Goal: Information Seeking & Learning: Learn about a topic

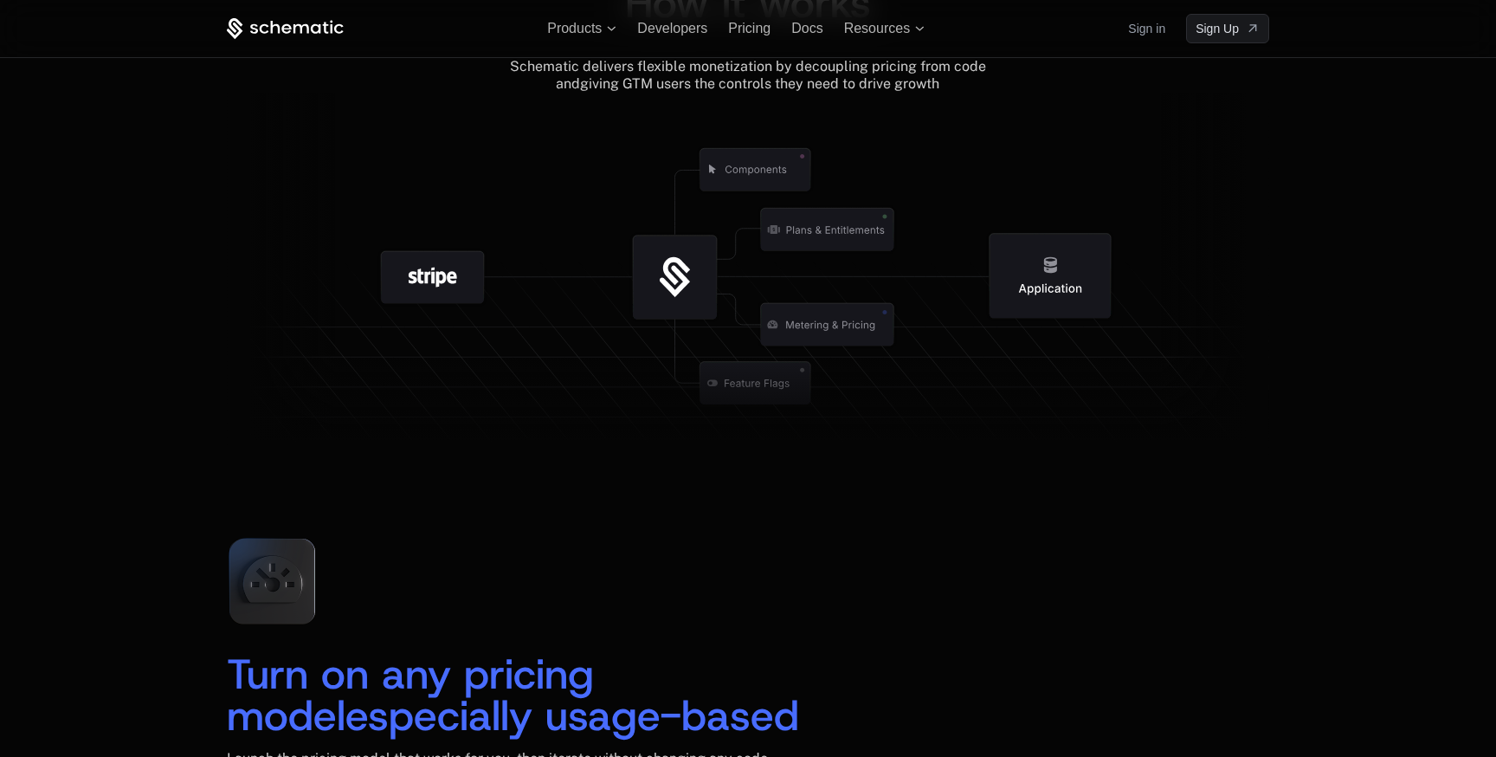
scroll to position [1990, 0]
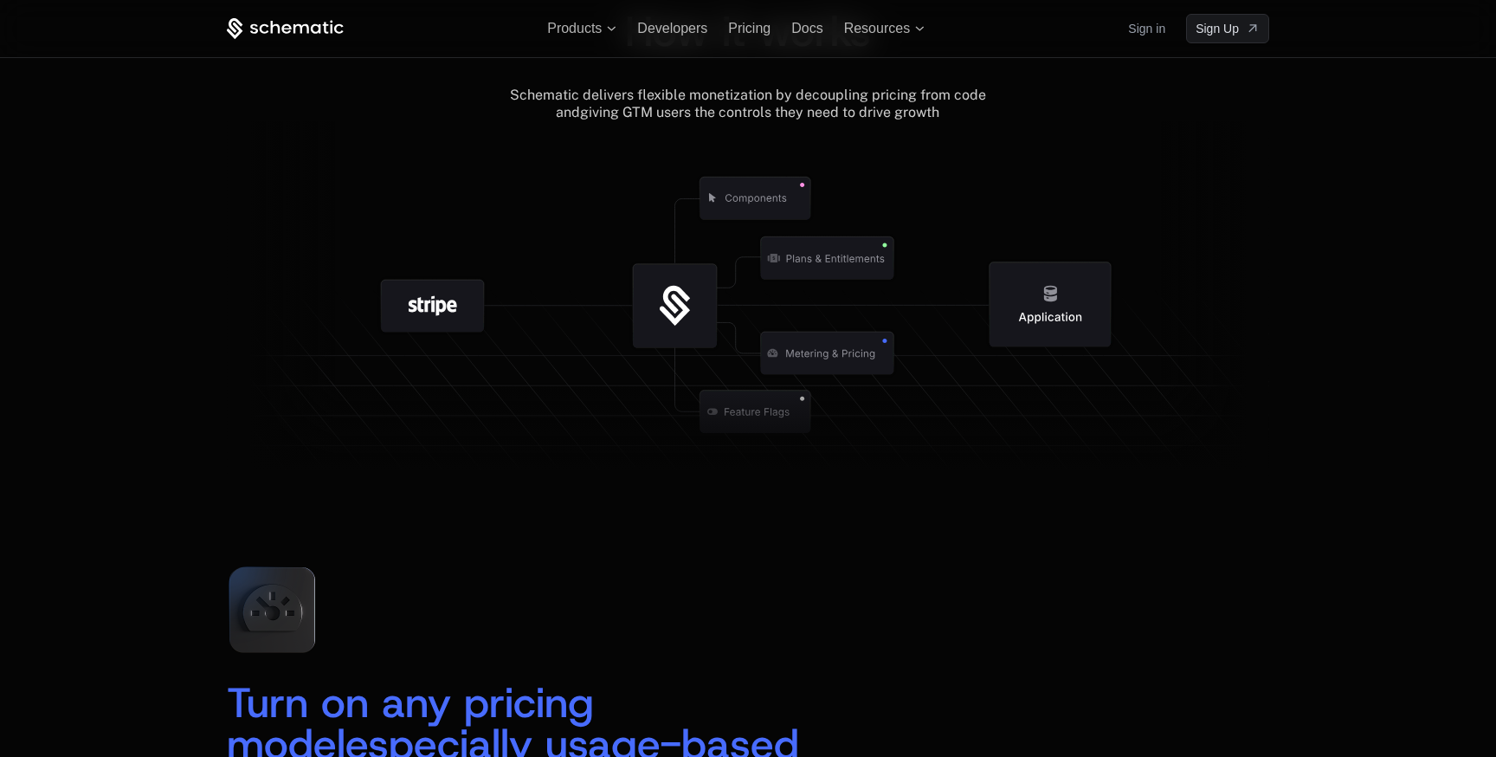
click at [840, 372] on icon at bounding box center [827, 353] width 133 height 42
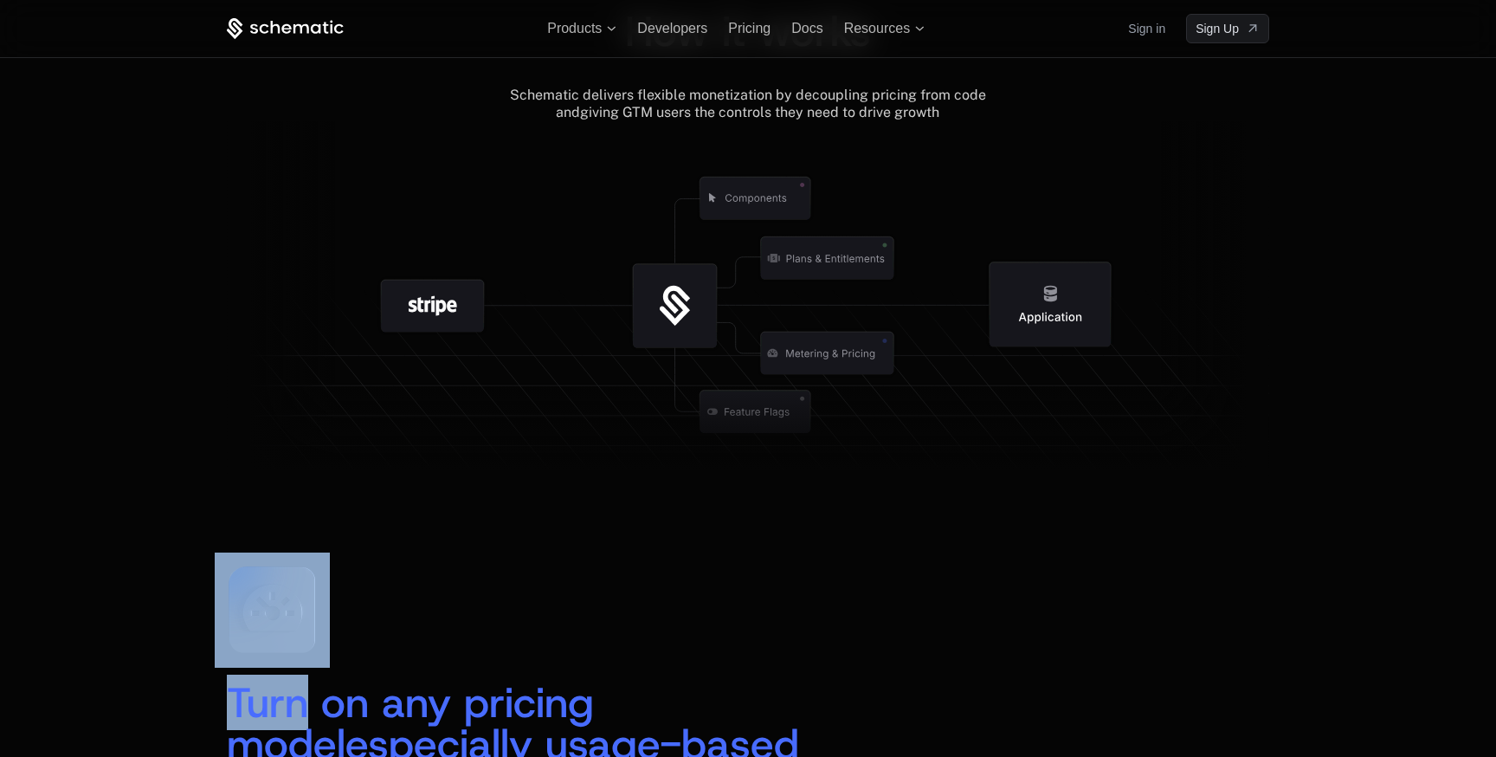
drag, startPoint x: 840, startPoint y: 372, endPoint x: 882, endPoint y: 509, distance: 143.2
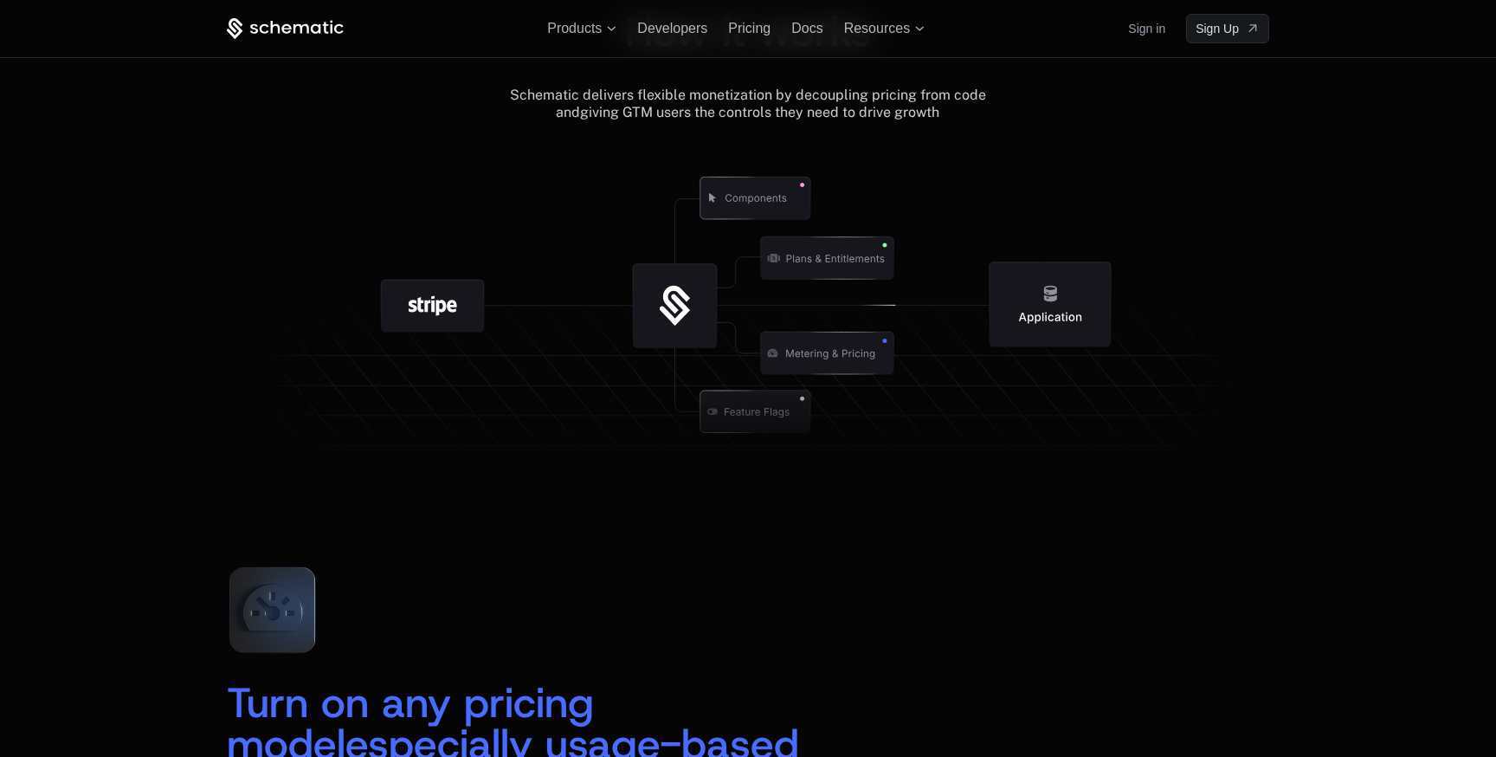
click at [102, 282] on div "How it works Schematic delivers flexible monetization by decoupling pricing fro…" at bounding box center [748, 212] width 1496 height 542
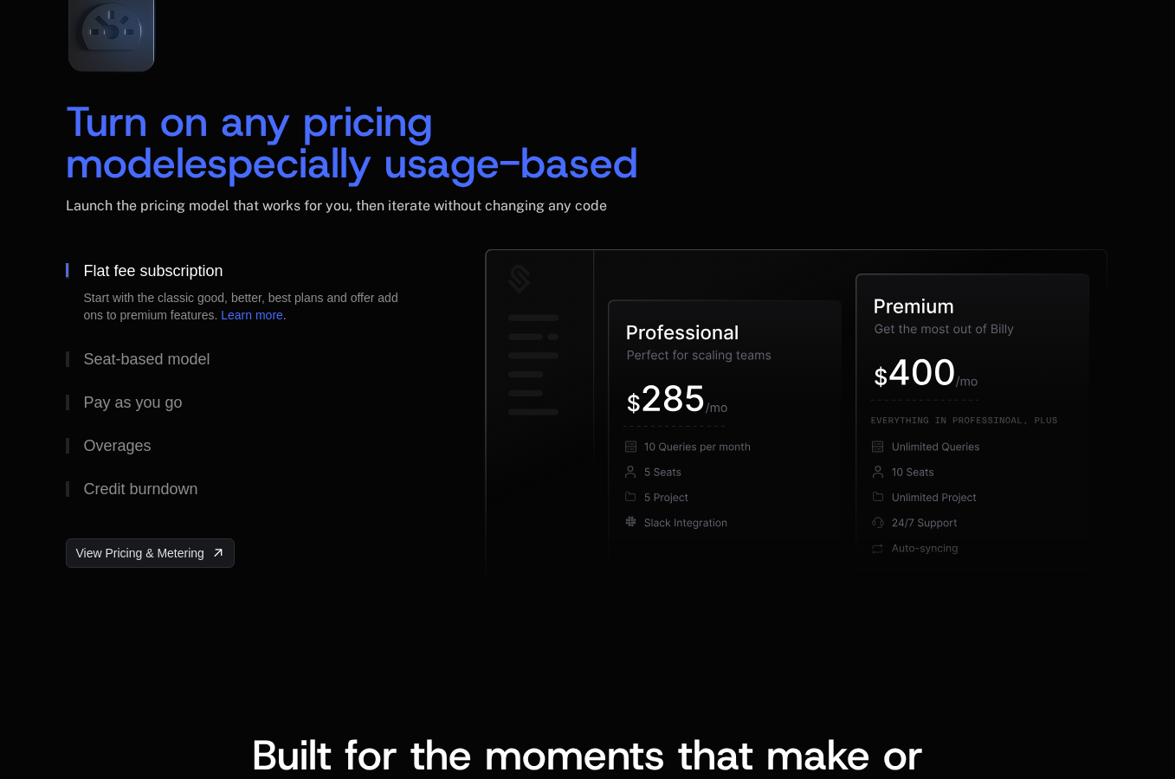
scroll to position [2599, 0]
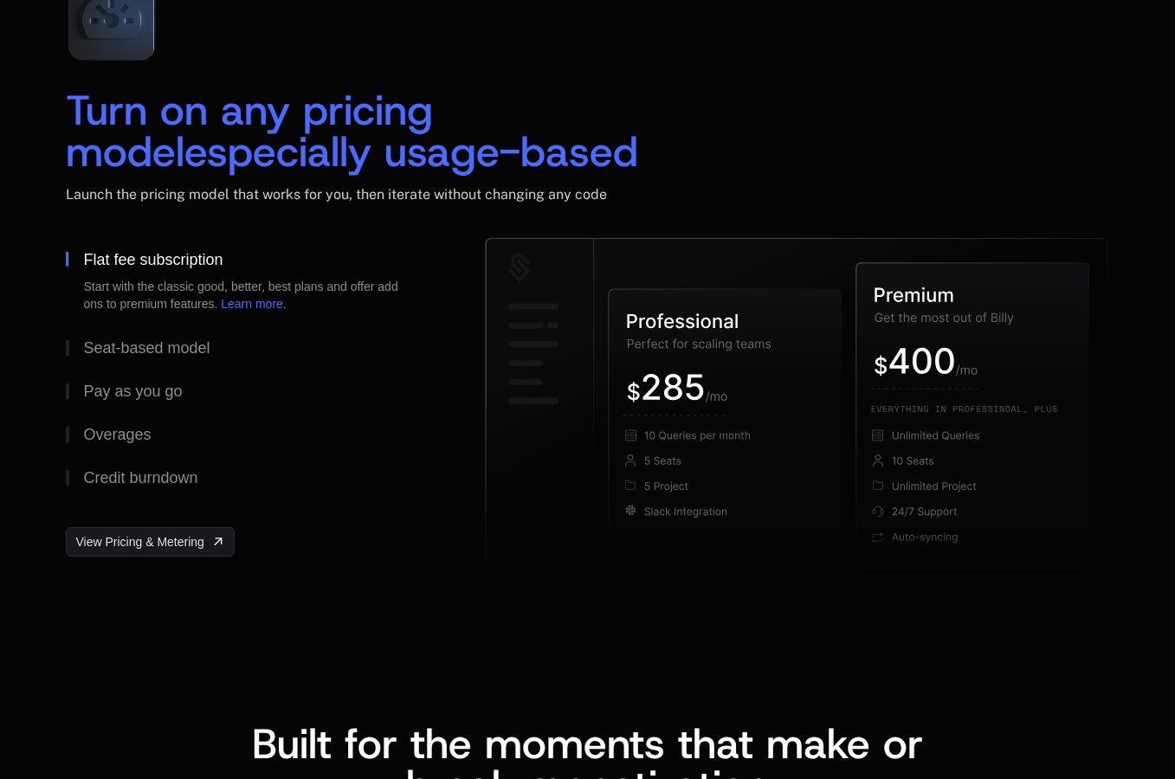
click at [193, 360] on button "Seat-based model" at bounding box center [248, 347] width 364 height 43
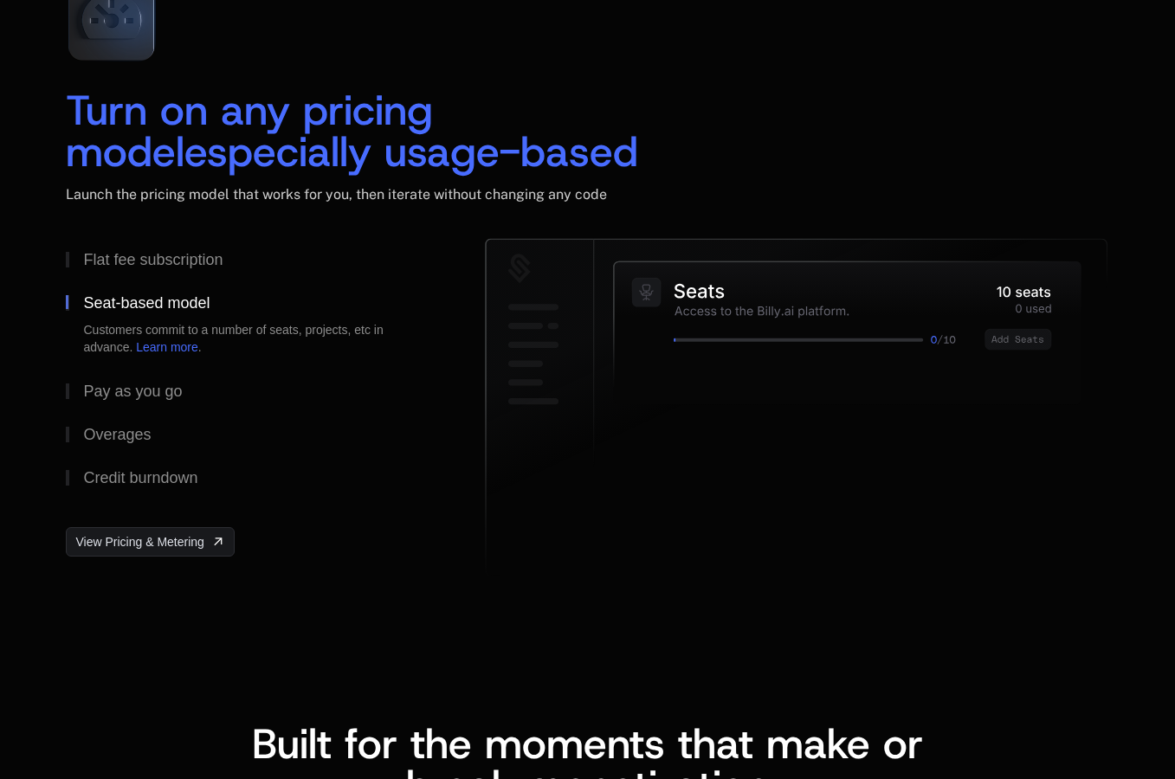
click at [174, 384] on div "Pay as you go" at bounding box center [132, 392] width 99 height 16
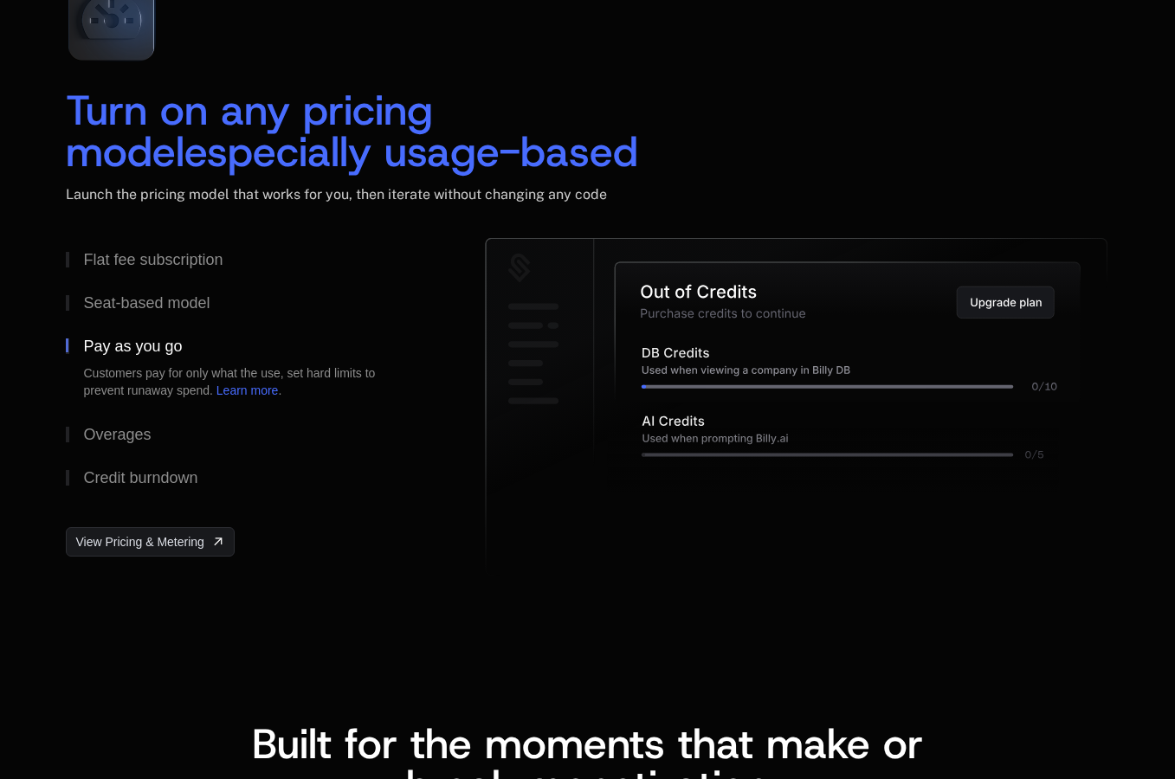
click at [171, 416] on button "Overages" at bounding box center [248, 434] width 364 height 43
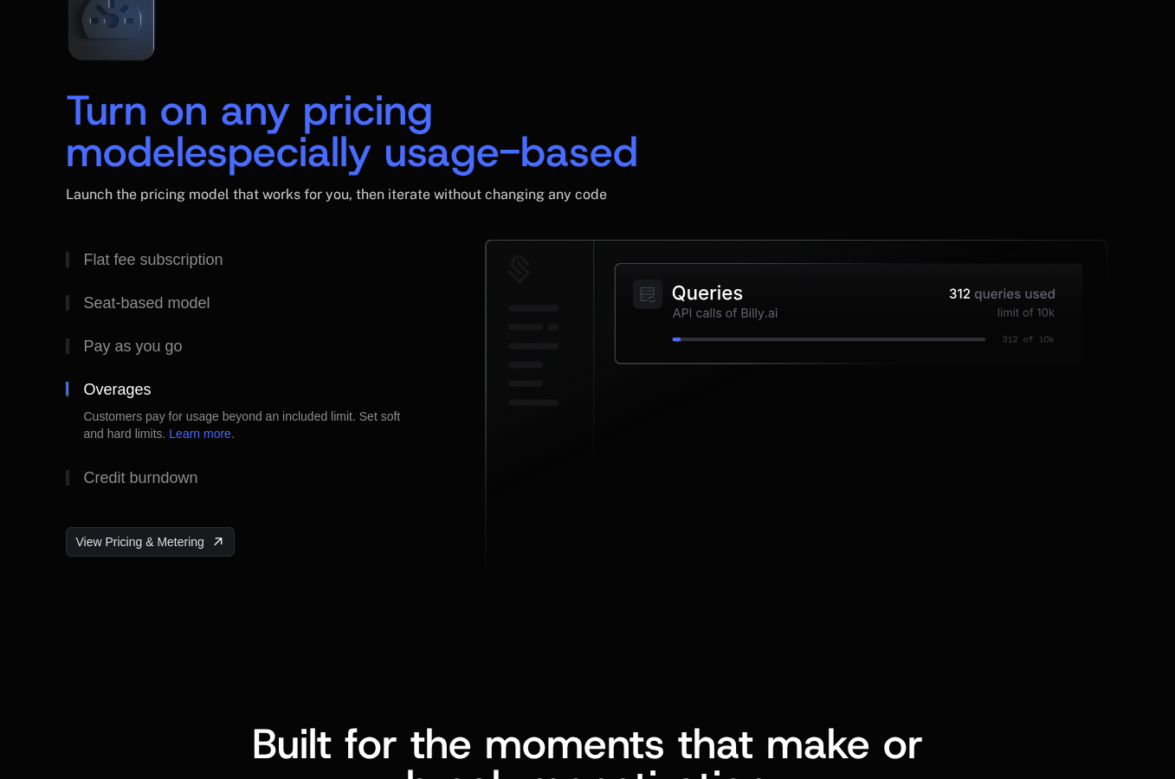
click at [204, 481] on button "Credit burndown" at bounding box center [248, 477] width 364 height 43
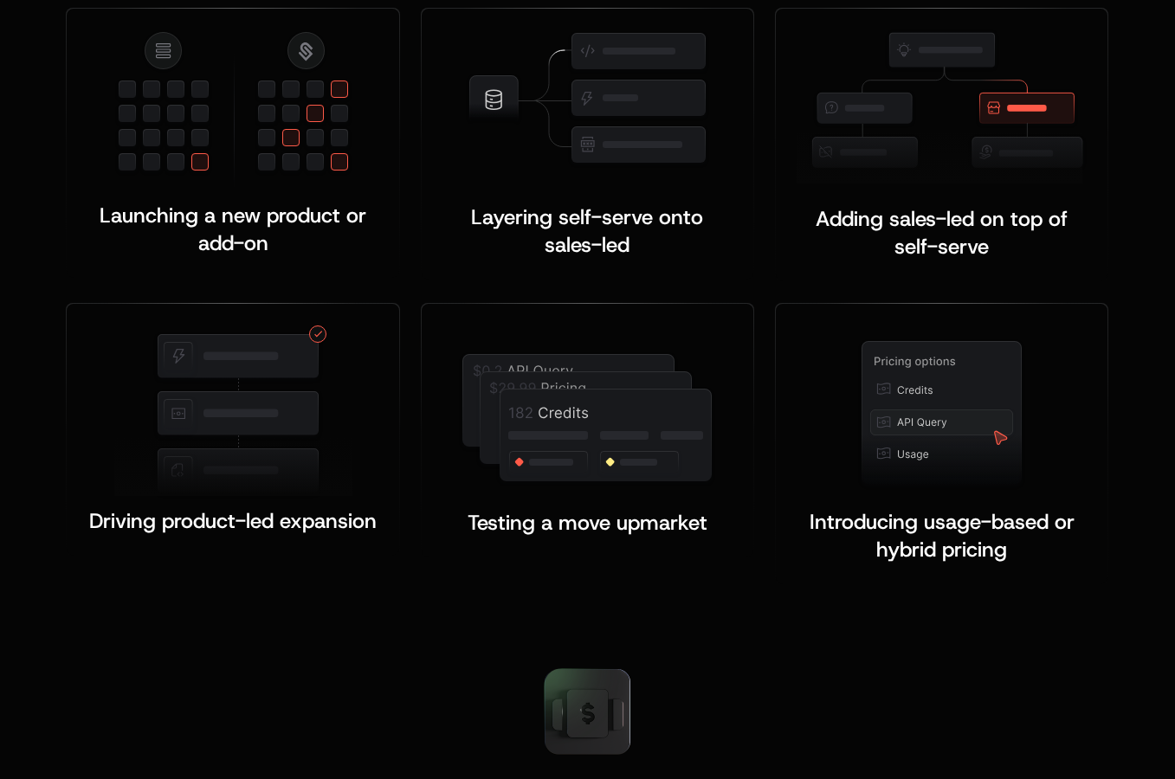
scroll to position [3449, 0]
